Goal: Transaction & Acquisition: Download file/media

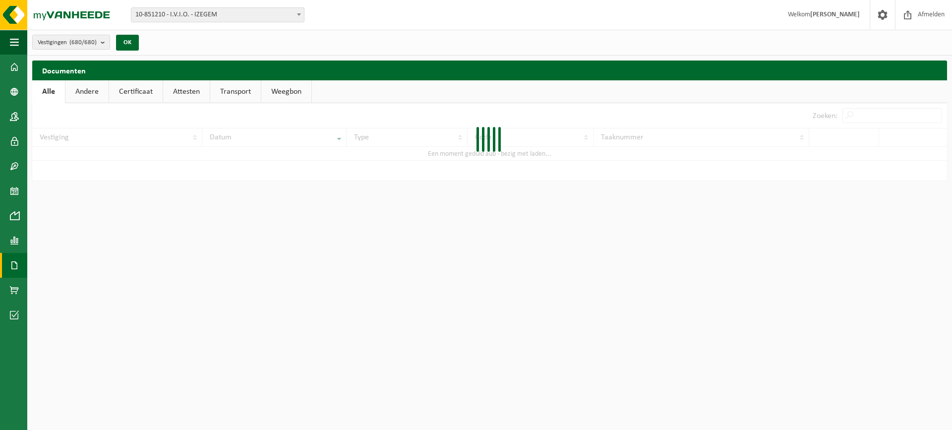
click at [16, 265] on span at bounding box center [14, 265] width 9 height 25
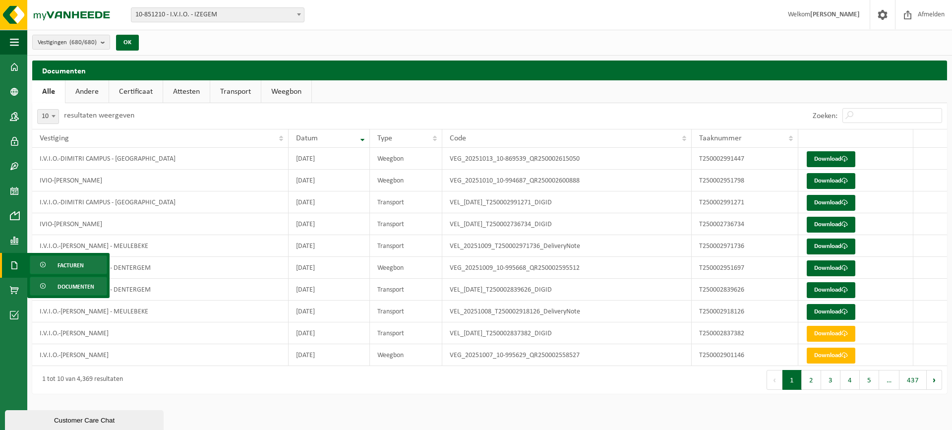
click at [56, 262] on link "Facturen" at bounding box center [68, 264] width 77 height 19
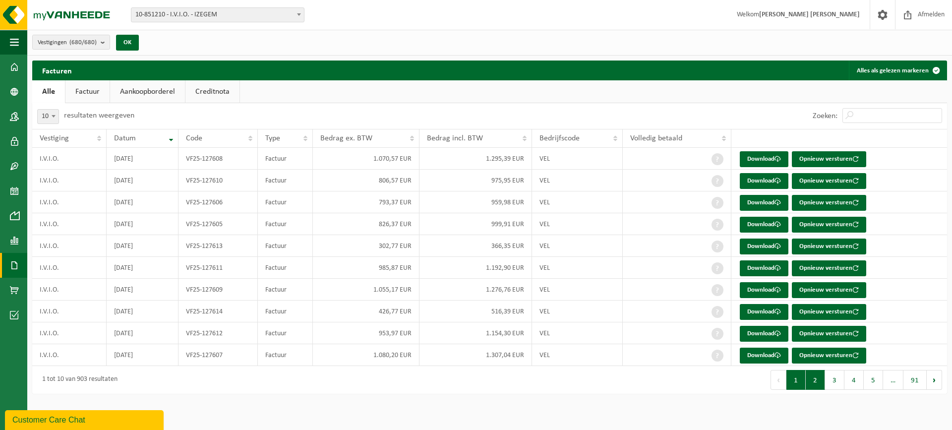
click at [812, 376] on button "2" at bounding box center [814, 380] width 19 height 20
click at [761, 155] on link "Download" at bounding box center [763, 159] width 49 height 16
click at [829, 379] on button "3" at bounding box center [834, 380] width 19 height 20
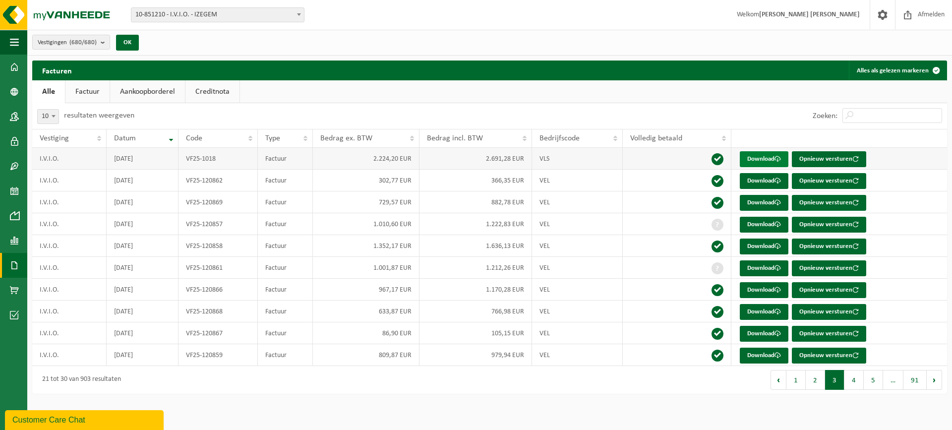
click at [764, 159] on link "Download" at bounding box center [763, 159] width 49 height 16
drag, startPoint x: 821, startPoint y: 383, endPoint x: 813, endPoint y: 382, distance: 8.5
click at [819, 383] on button "2" at bounding box center [814, 380] width 19 height 20
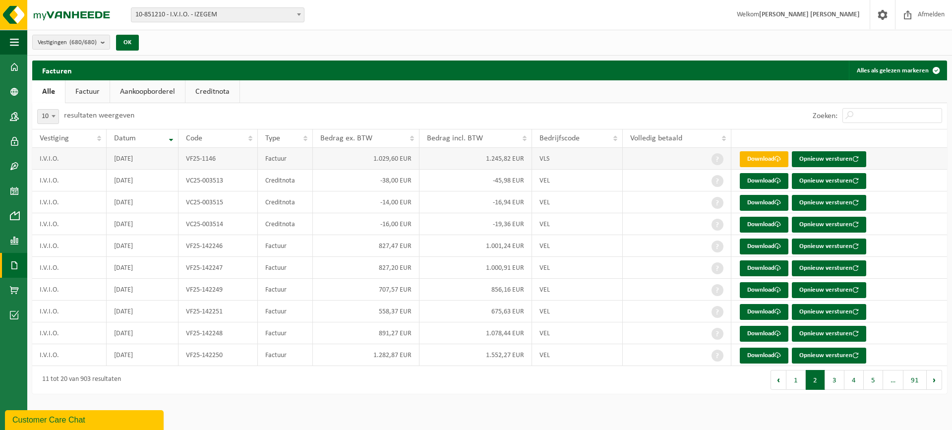
click at [764, 161] on link "Download" at bounding box center [763, 159] width 49 height 16
click at [797, 378] on button "1" at bounding box center [795, 380] width 19 height 20
click at [822, 379] on button "2" at bounding box center [814, 380] width 19 height 20
click at [839, 384] on button "3" at bounding box center [834, 380] width 19 height 20
